Goal: Information Seeking & Learning: Check status

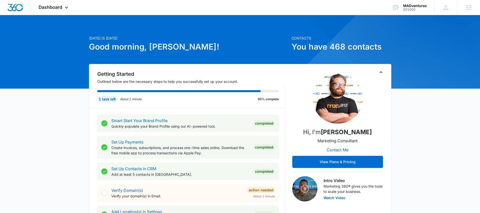
scroll to position [3, 0]
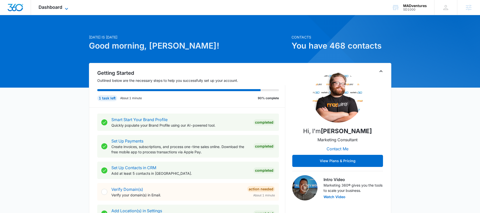
click at [46, 8] on span "Dashboard" at bounding box center [51, 7] width 24 height 5
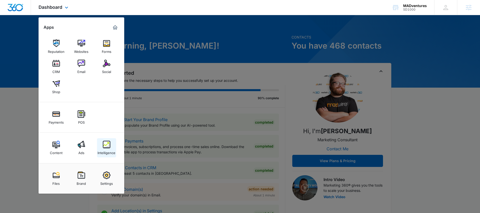
click at [101, 148] on div "Intelligence" at bounding box center [106, 151] width 18 height 7
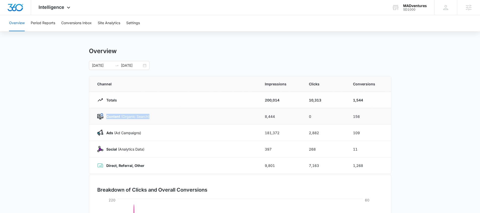
drag, startPoint x: 157, startPoint y: 119, endPoint x: 106, endPoint y: 115, distance: 51.0
click at [106, 115] on div "Content (Organic Search)" at bounding box center [174, 116] width 155 height 6
drag, startPoint x: 146, startPoint y: 133, endPoint x: 104, endPoint y: 134, distance: 41.8
click at [104, 134] on div "Ads ([PERSON_NAME])" at bounding box center [174, 133] width 155 height 6
drag, startPoint x: 152, startPoint y: 150, endPoint x: 102, endPoint y: 148, distance: 49.7
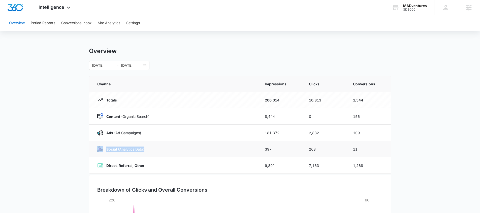
click at [102, 148] on div "Social (Analytics Data)" at bounding box center [174, 149] width 155 height 6
drag, startPoint x: 147, startPoint y: 167, endPoint x: 106, endPoint y: 165, distance: 40.8
click at [106, 166] on div "Direct, Referral, Other" at bounding box center [174, 165] width 155 height 6
drag, startPoint x: 281, startPoint y: 99, endPoint x: 254, endPoint y: 99, distance: 26.4
click at [254, 99] on tr "Totals 200,014 10,313 1,544" at bounding box center [240, 100] width 302 height 16
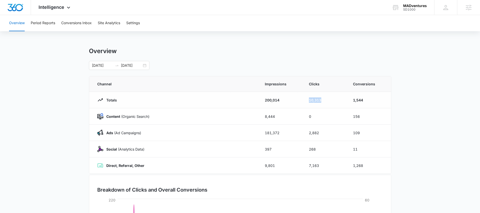
drag, startPoint x: 320, startPoint y: 100, endPoint x: 300, endPoint y: 100, distance: 19.6
click at [300, 100] on tr "Totals 200,014 10,313 1,544" at bounding box center [240, 100] width 302 height 16
drag, startPoint x: 365, startPoint y: 101, endPoint x: 345, endPoint y: 101, distance: 19.9
click at [345, 101] on tr "Totals 200,014 10,313 1,544" at bounding box center [240, 100] width 302 height 16
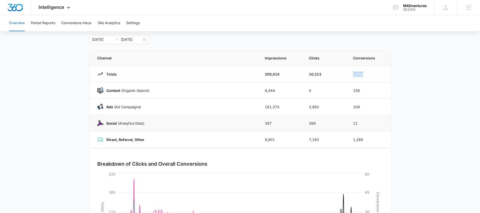
scroll to position [27, 0]
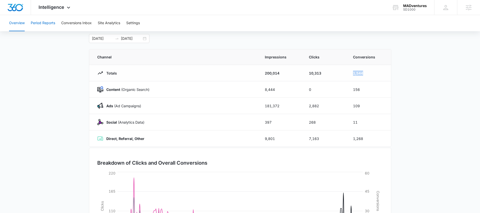
click at [43, 24] on button "Period Reports" at bounding box center [43, 23] width 24 height 16
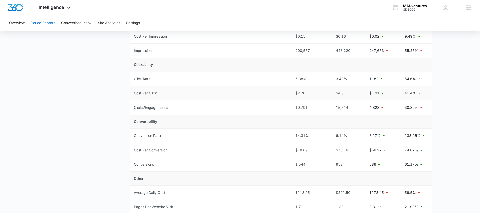
scroll to position [98, 0]
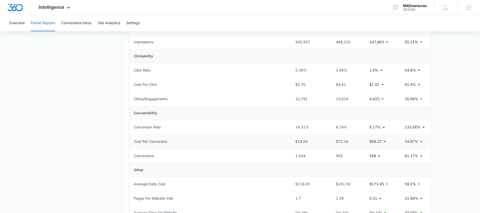
drag, startPoint x: 293, startPoint y: 145, endPoint x: 316, endPoint y: 144, distance: 23.7
click at [316, 144] on td "$18.89" at bounding box center [309, 141] width 37 height 14
drag, startPoint x: 311, startPoint y: 156, endPoint x: 284, endPoint y: 155, distance: 26.2
click at [285, 156] on tr "Conversions 1,544 958 586 61.17%" at bounding box center [281, 156] width 302 height 14
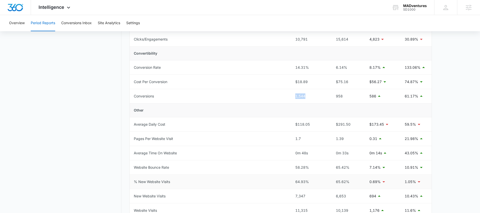
scroll to position [162, 0]
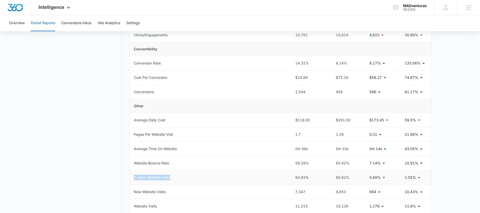
drag, startPoint x: 174, startPoint y: 179, endPoint x: 130, endPoint y: 175, distance: 43.5
click at [130, 175] on td "% New Website Visits" at bounding box center [210, 177] width 161 height 14
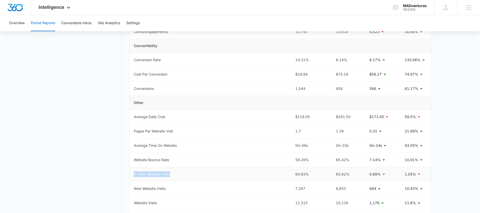
scroll to position [170, 0]
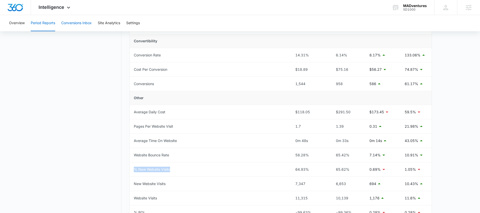
click at [82, 25] on button "Conversions Inbox" at bounding box center [76, 23] width 30 height 16
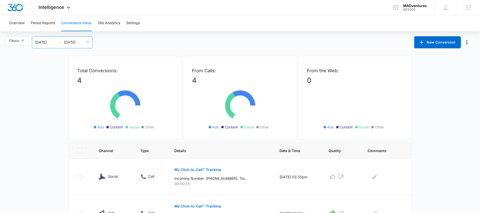
click at [91, 44] on div "[DATE] [DATE]" at bounding box center [62, 42] width 60 height 12
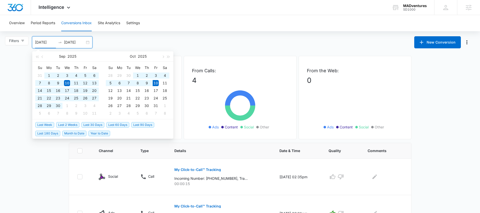
click at [143, 125] on span "Last 90 Days" at bounding box center [142, 125] width 23 height 6
type input "[DATE]"
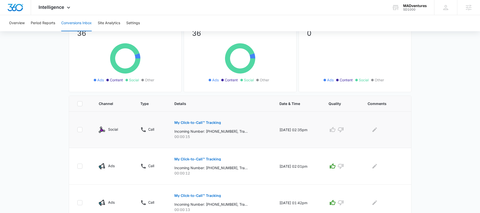
scroll to position [47, 0]
drag, startPoint x: 117, startPoint y: 128, endPoint x: 89, endPoint y: 129, distance: 28.0
click at [89, 129] on tr "Social Call My Click-to-Call™ Tracking Incoming Number: [PHONE_NUMBER], Trackin…" at bounding box center [240, 129] width 342 height 37
drag, startPoint x: 222, startPoint y: 122, endPoint x: 178, endPoint y: 124, distance: 43.6
click at [175, 122] on div "My Click-to-Call™ Tracking Incoming Number: [PHONE_NUMBER], Tracking Number: [P…" at bounding box center [220, 127] width 93 height 23
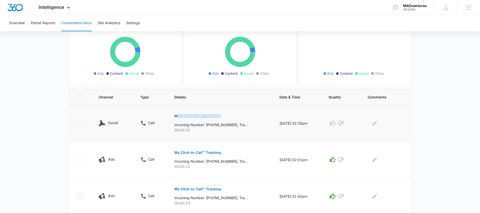
scroll to position [54, 0]
click at [335, 123] on icon "button" at bounding box center [332, 123] width 6 height 6
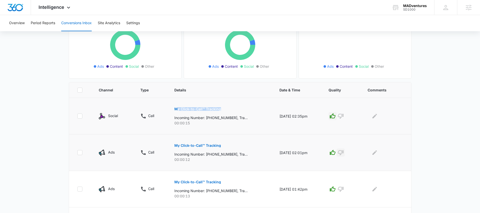
click at [343, 152] on icon "button" at bounding box center [341, 152] width 6 height 5
click at [55, 8] on span "Intelligence" at bounding box center [52, 7] width 26 height 5
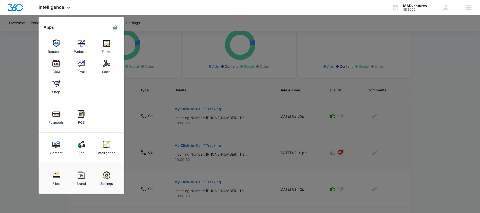
click at [272, 133] on div at bounding box center [240, 106] width 480 height 213
